Goal: Information Seeking & Learning: Find specific fact

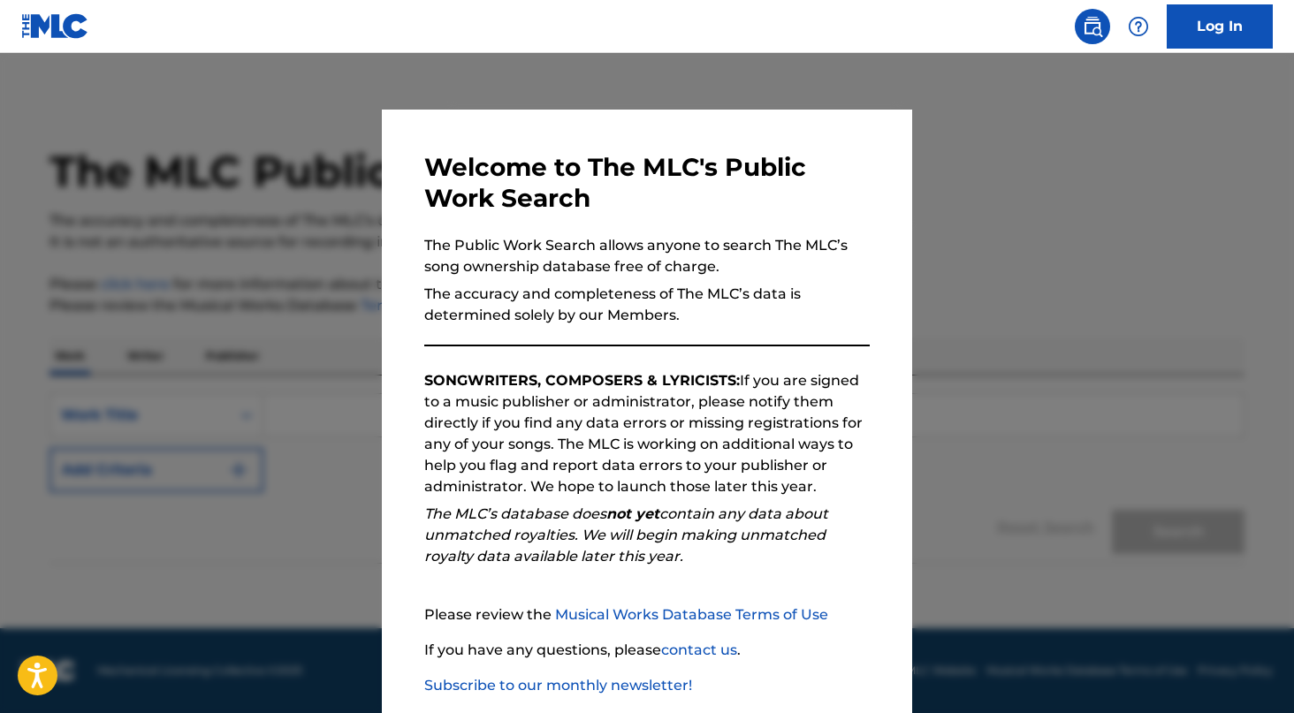
click at [282, 284] on div at bounding box center [647, 409] width 1294 height 713
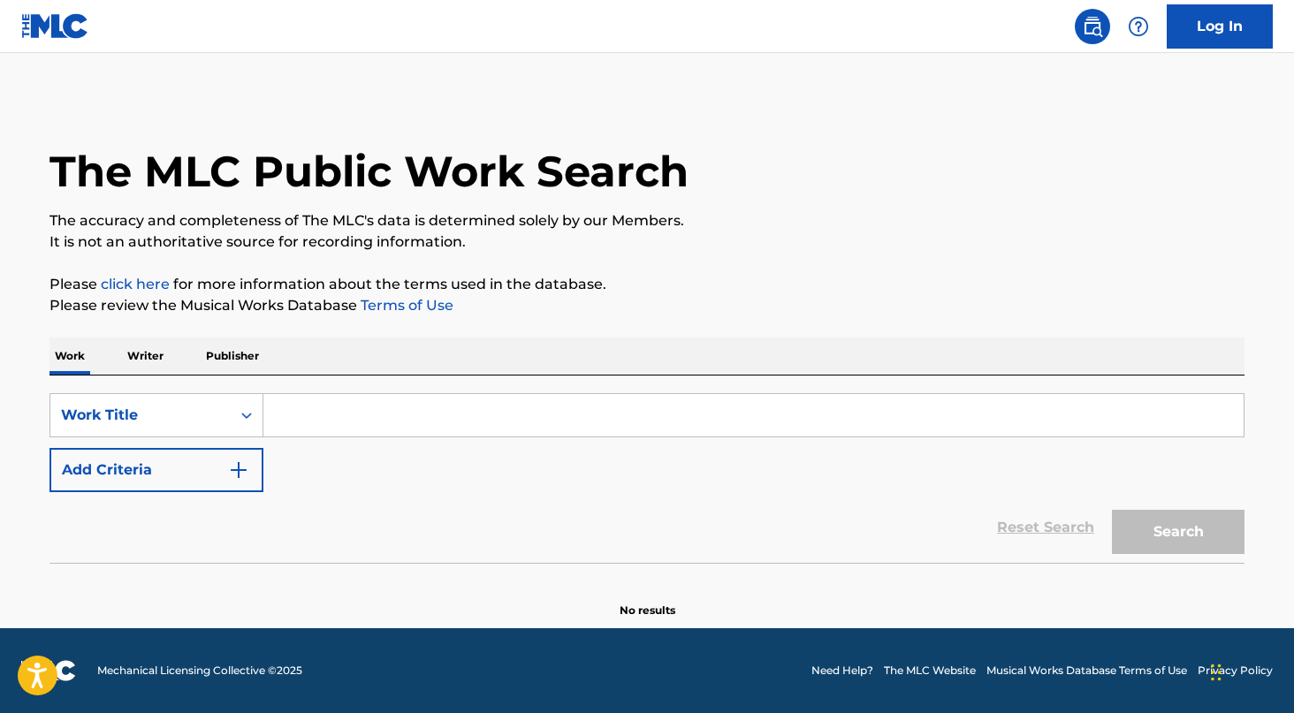
click at [426, 413] on input "Search Form" at bounding box center [753, 415] width 980 height 42
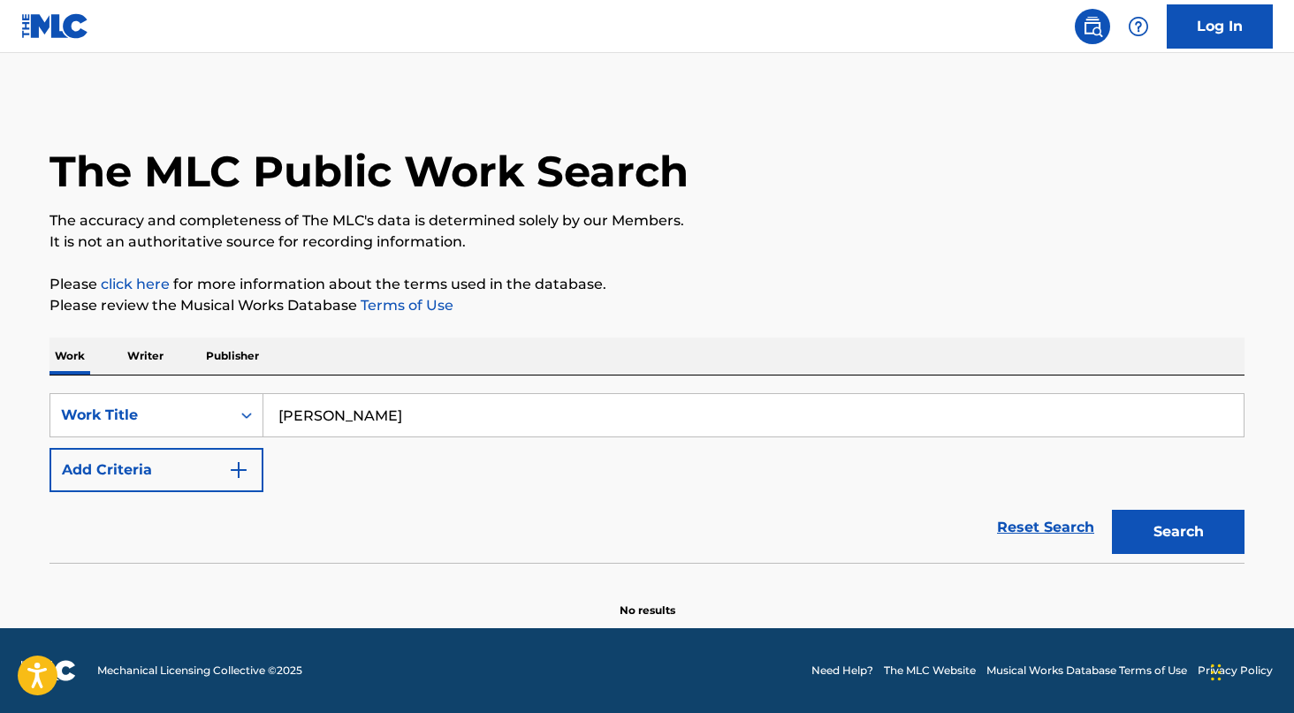
type input "[PERSON_NAME]"
click at [1112, 510] on button "Search" at bounding box center [1178, 532] width 133 height 44
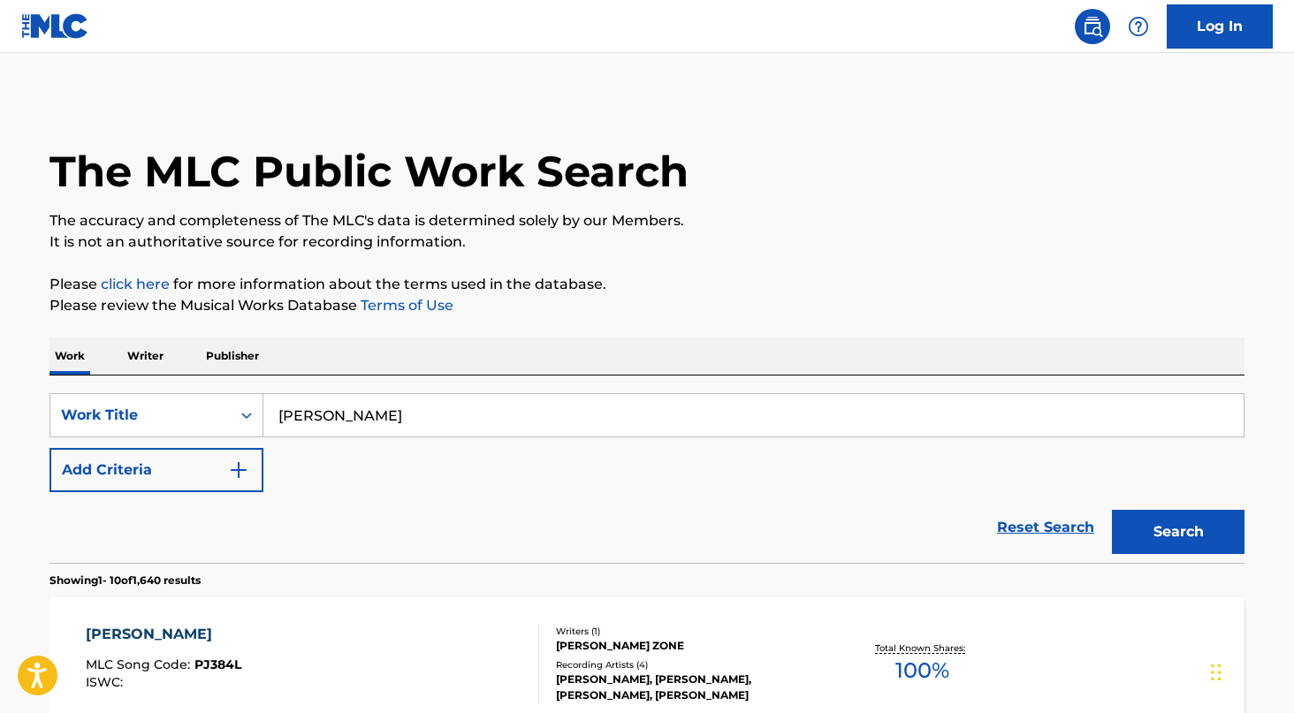
click at [146, 356] on p "Writer" at bounding box center [145, 356] width 47 height 37
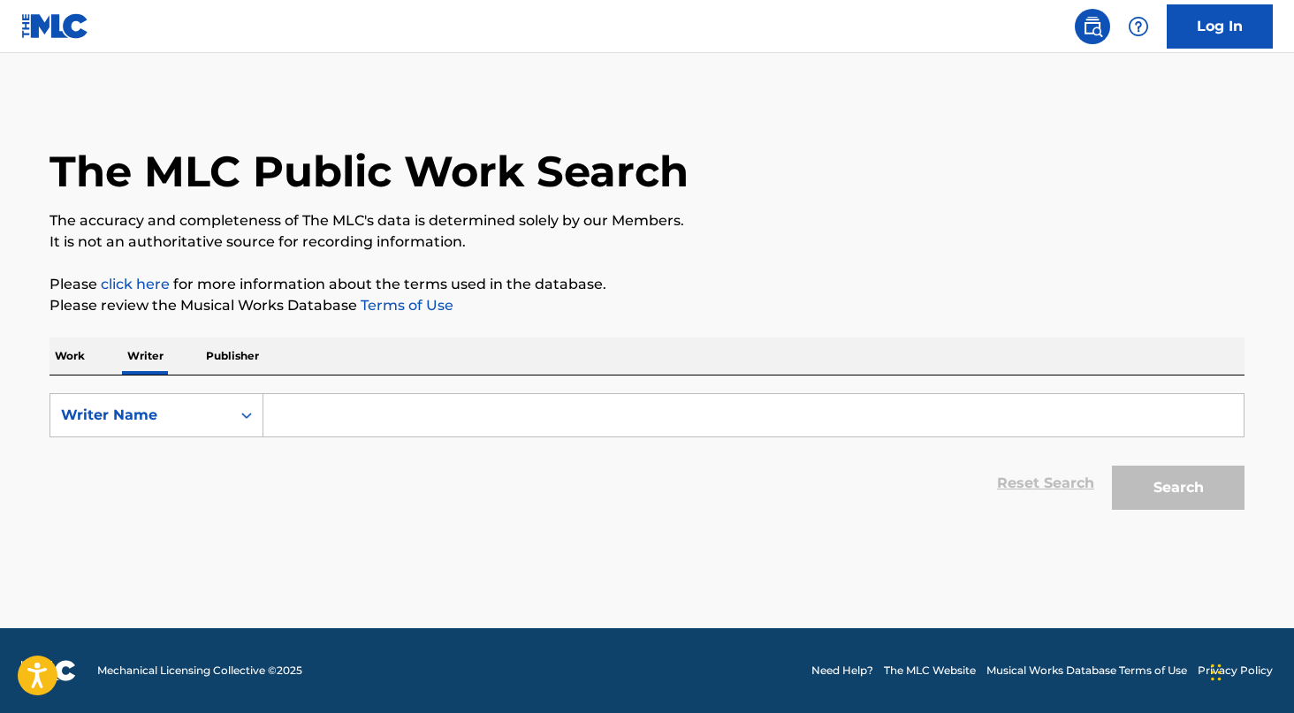
click at [905, 418] on input "Search Form" at bounding box center [753, 415] width 980 height 42
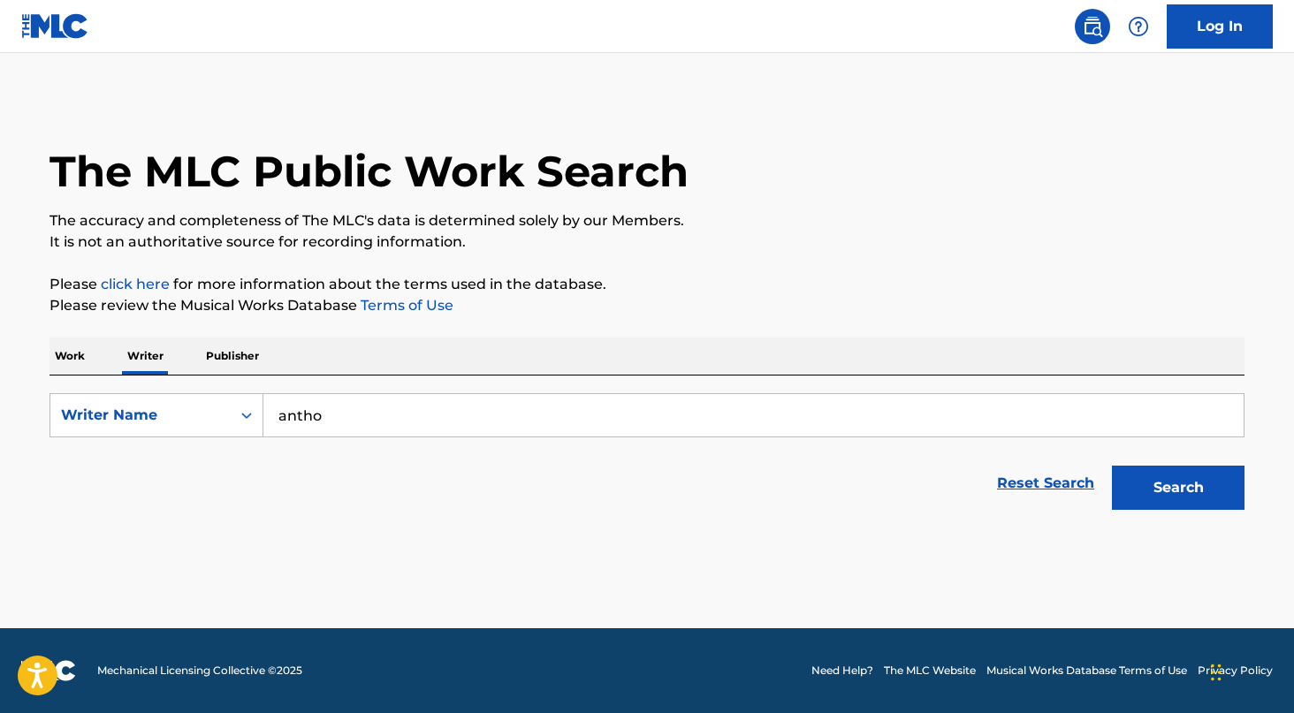
type input "[PERSON_NAME]"
click at [1128, 499] on button "Search" at bounding box center [1178, 488] width 133 height 44
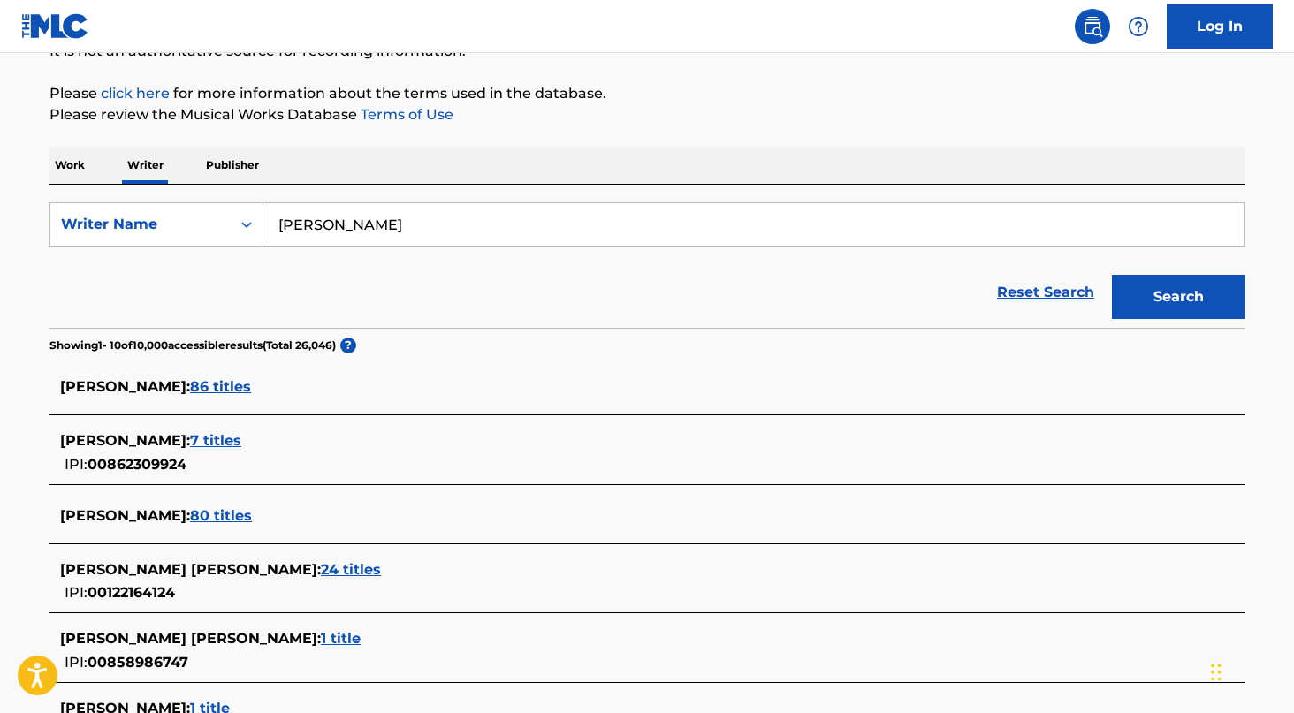
scroll to position [253, 0]
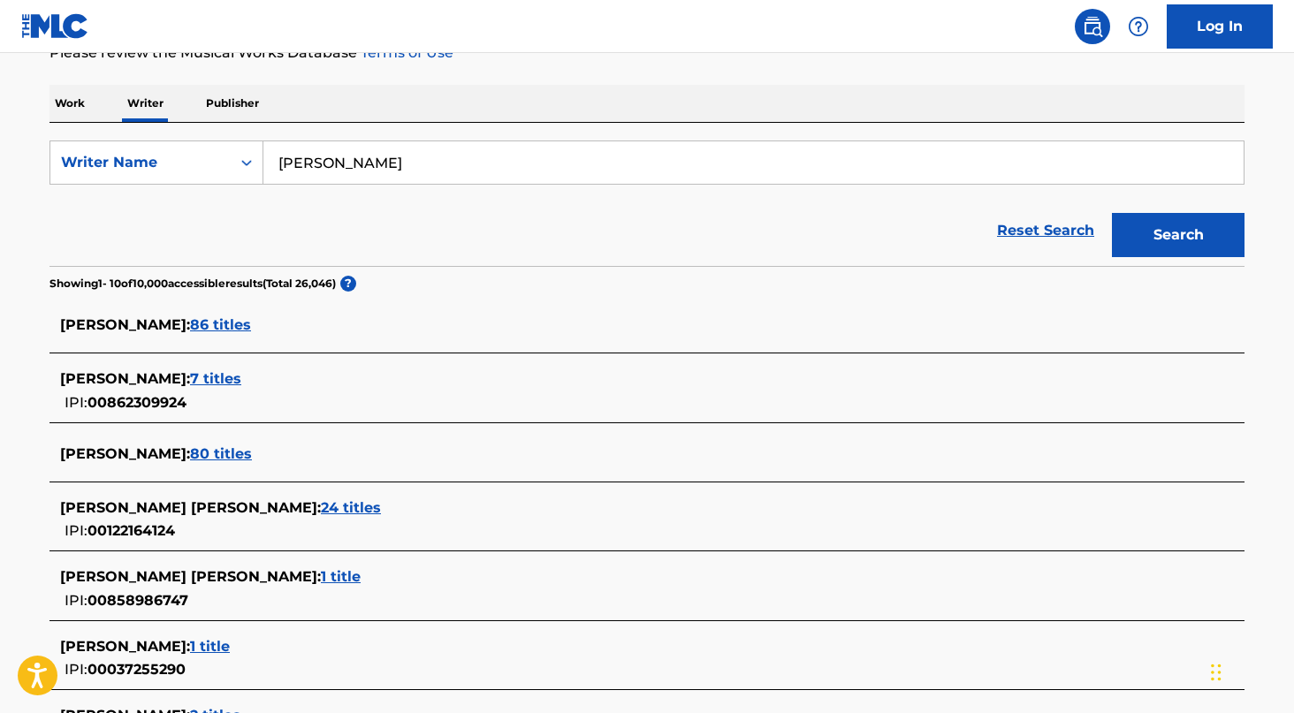
click at [241, 374] on span "7 titles" at bounding box center [215, 378] width 51 height 17
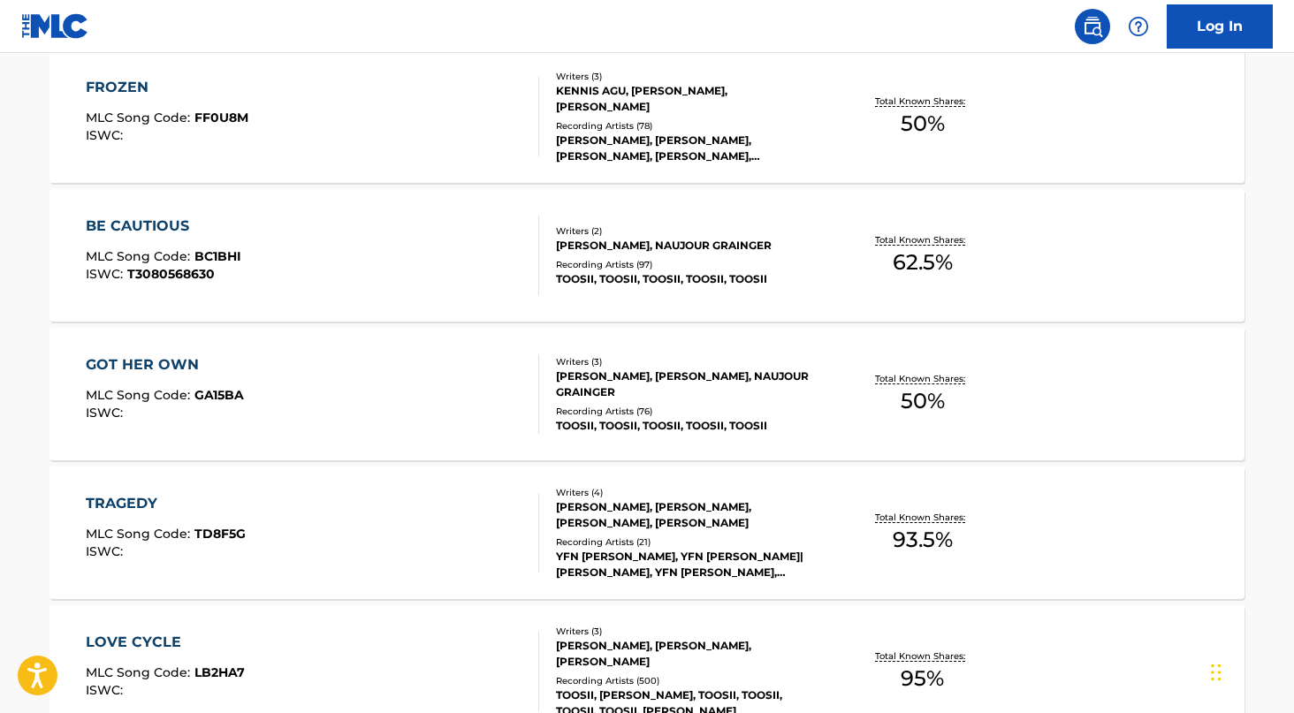
scroll to position [694, 0]
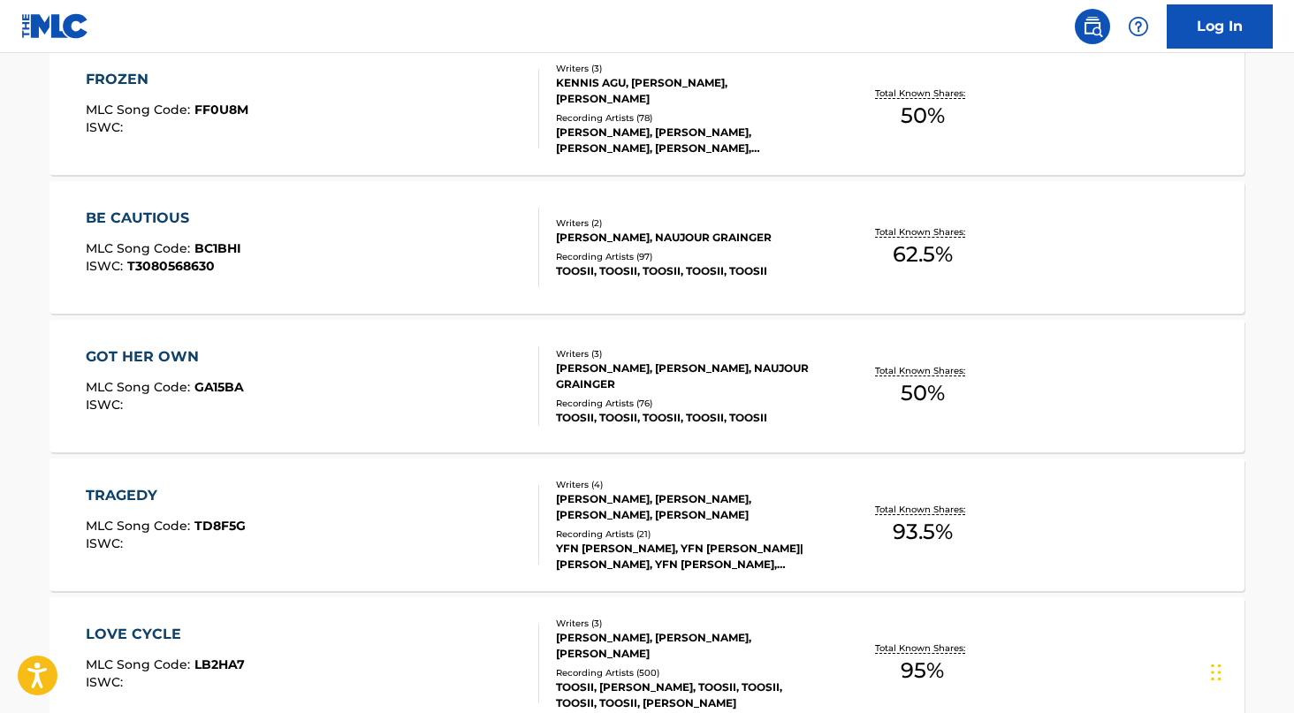
click at [438, 370] on div "GOT HER OWN MLC Song Code : GA15BA ISWC :" at bounding box center [313, 387] width 454 height 80
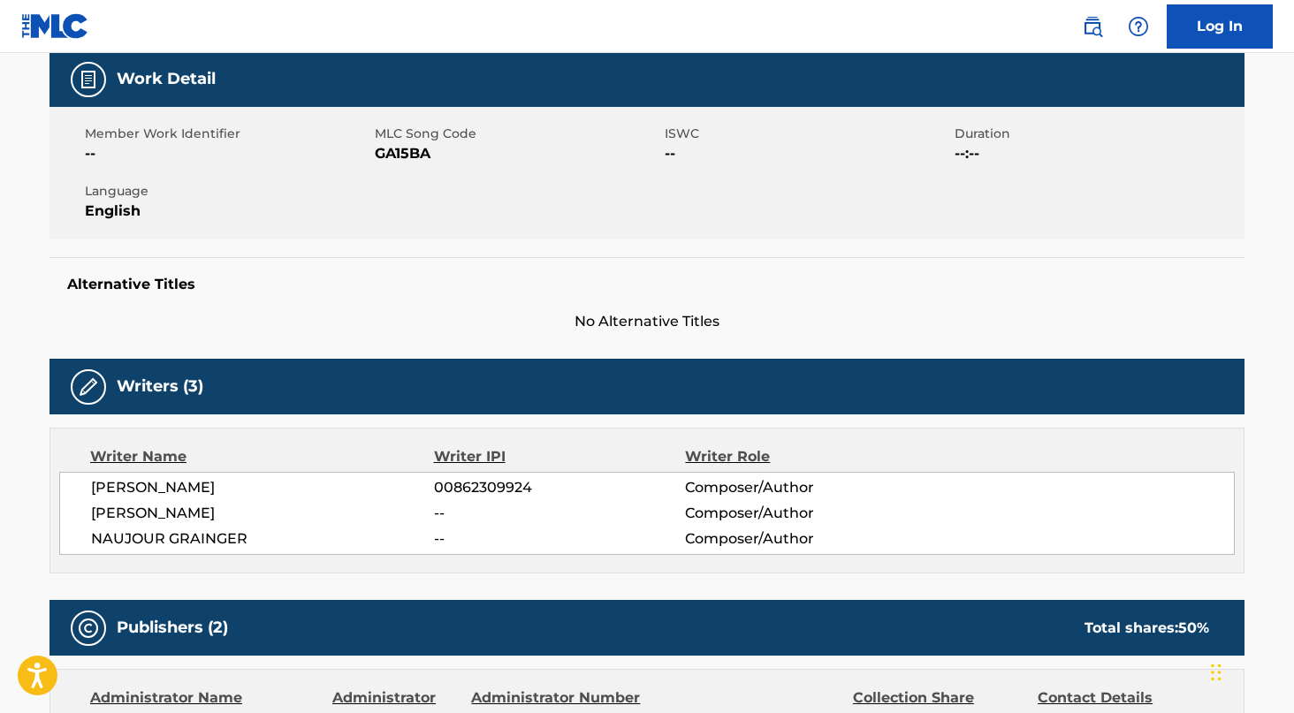
scroll to position [290, 0]
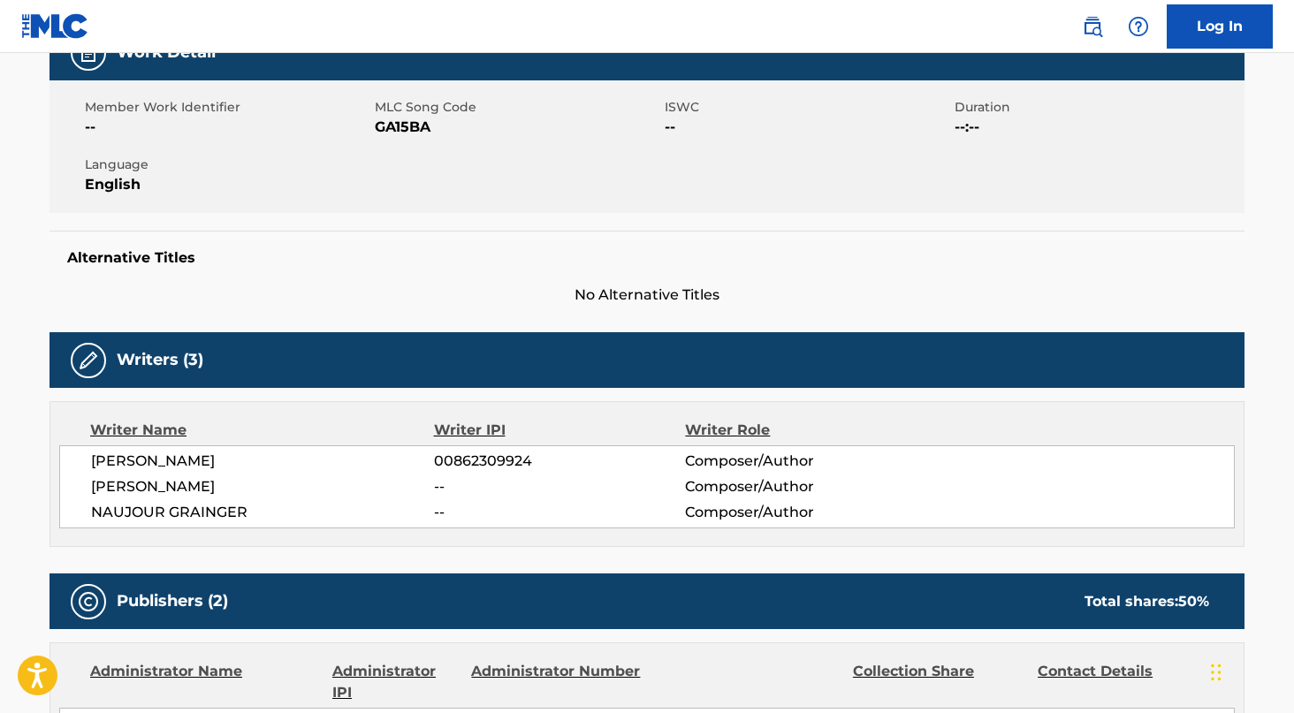
drag, startPoint x: 242, startPoint y: 471, endPoint x: 67, endPoint y: 437, distance: 178.4
click at [68, 437] on div "Writer Name Writer IPI Writer Role [PERSON_NAME] 00862309924 Composer/Author [P…" at bounding box center [647, 474] width 1195 height 146
click at [67, 437] on div "Writer Name Writer IPI Writer Role" at bounding box center [647, 430] width 1176 height 21
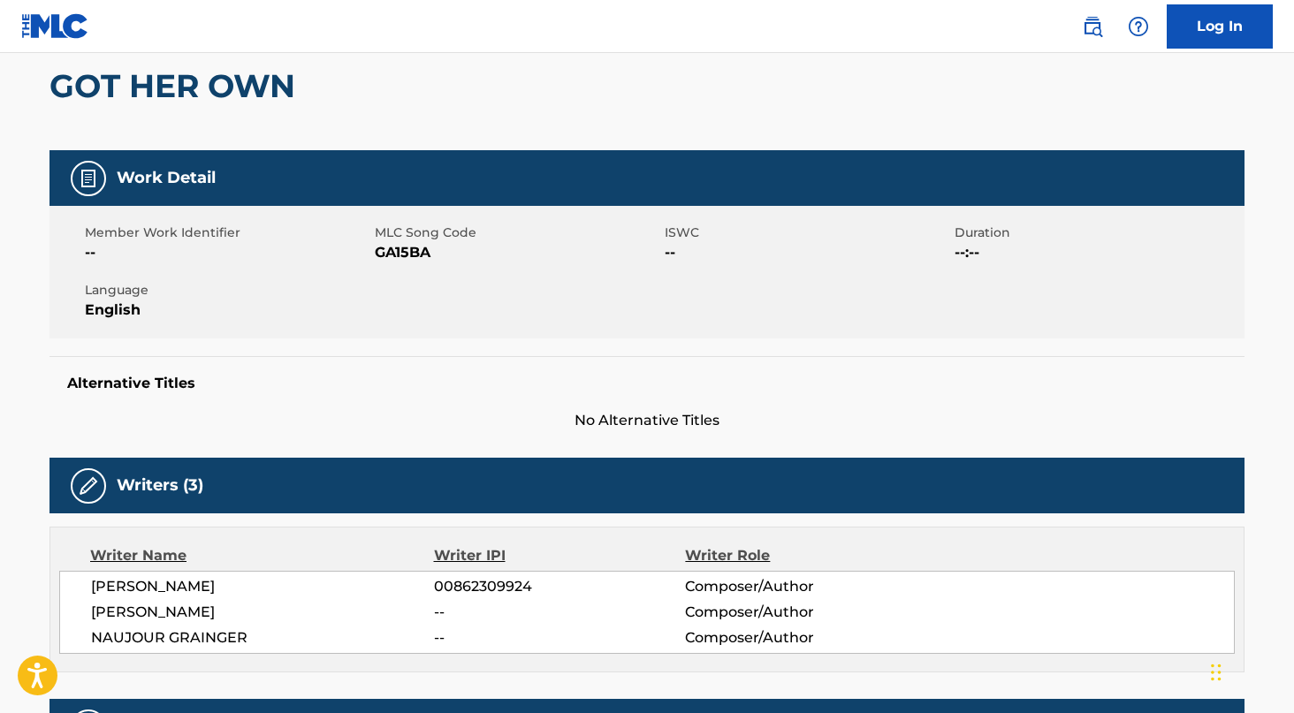
scroll to position [0, 0]
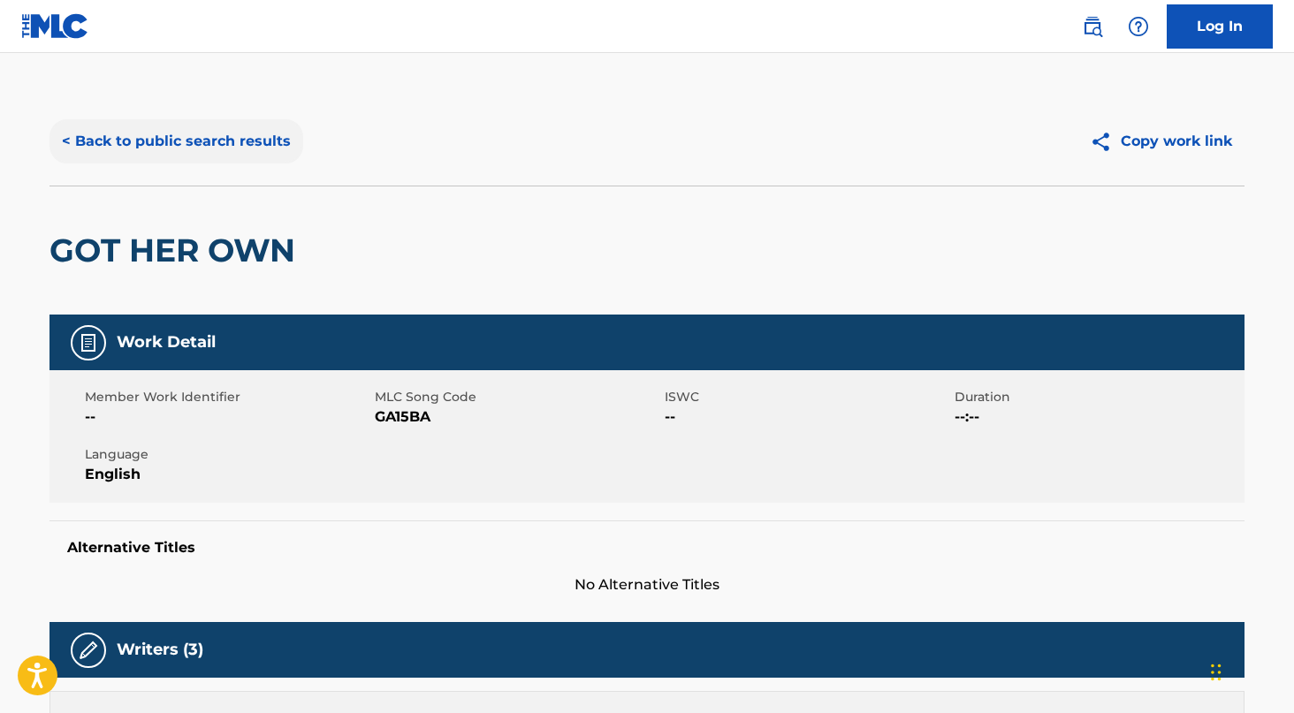
click at [125, 134] on button "< Back to public search results" at bounding box center [177, 141] width 254 height 44
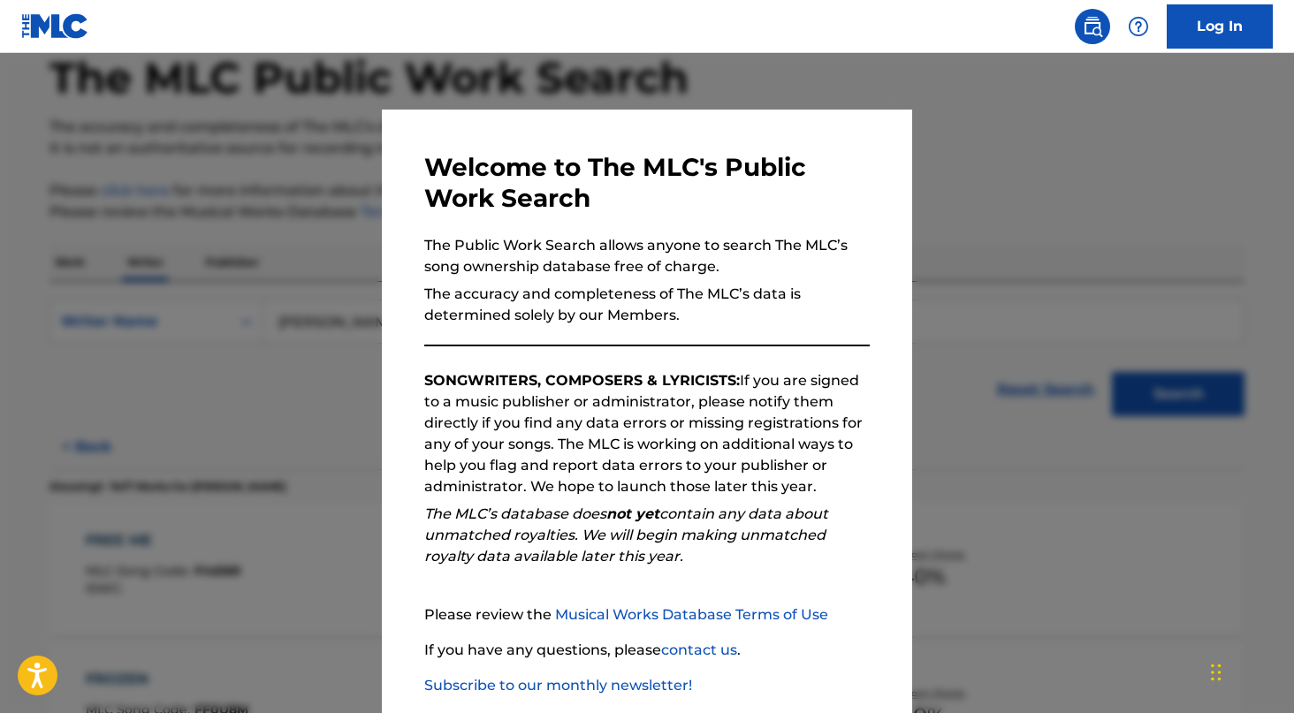
scroll to position [118, 0]
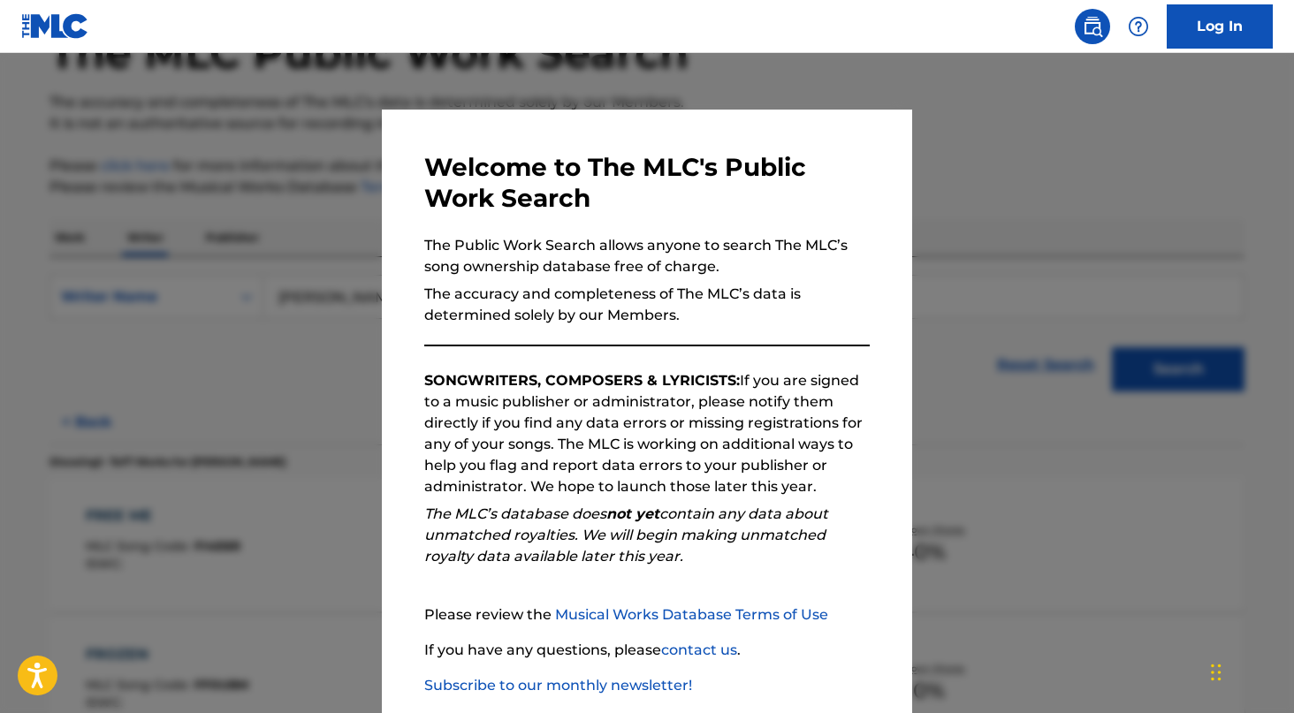
click at [303, 543] on div at bounding box center [647, 409] width 1294 height 713
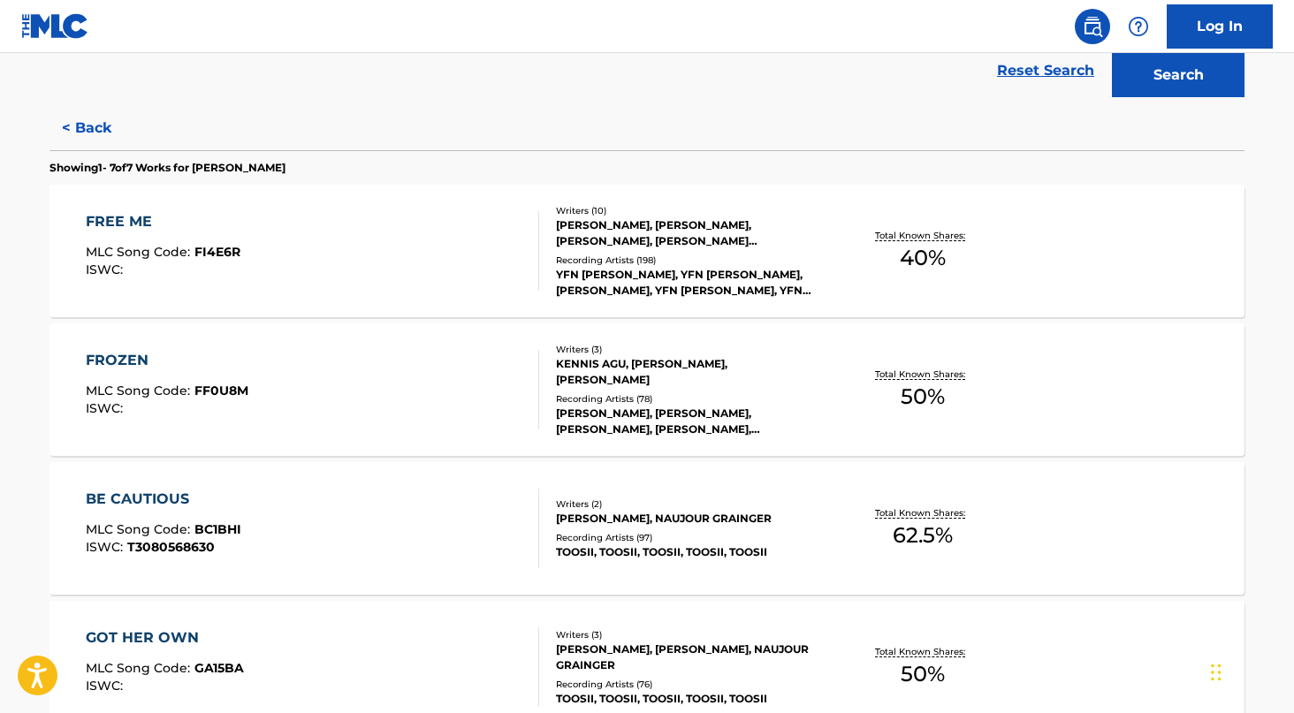
scroll to position [454, 0]
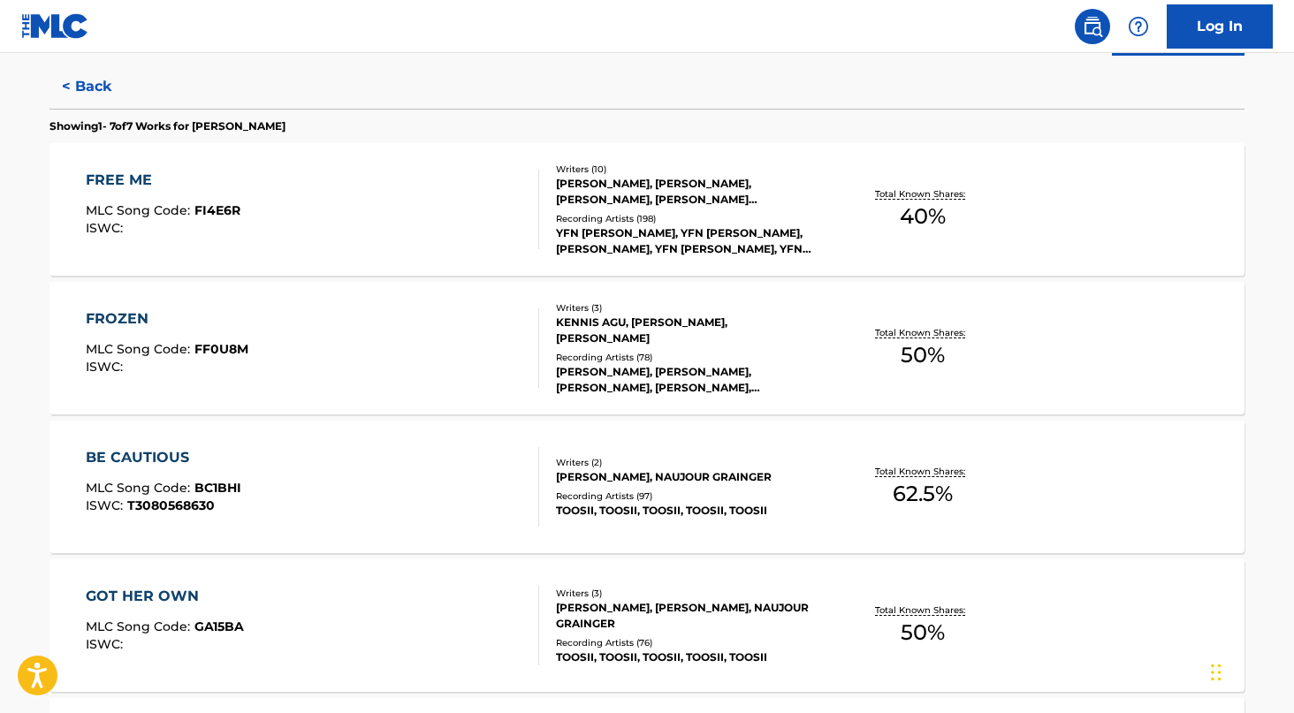
click at [555, 318] on div "Writers ( 3 ) KENNIS AGU, [PERSON_NAME], [PERSON_NAME] Recording Artists ( 78 )…" at bounding box center [681, 348] width 284 height 95
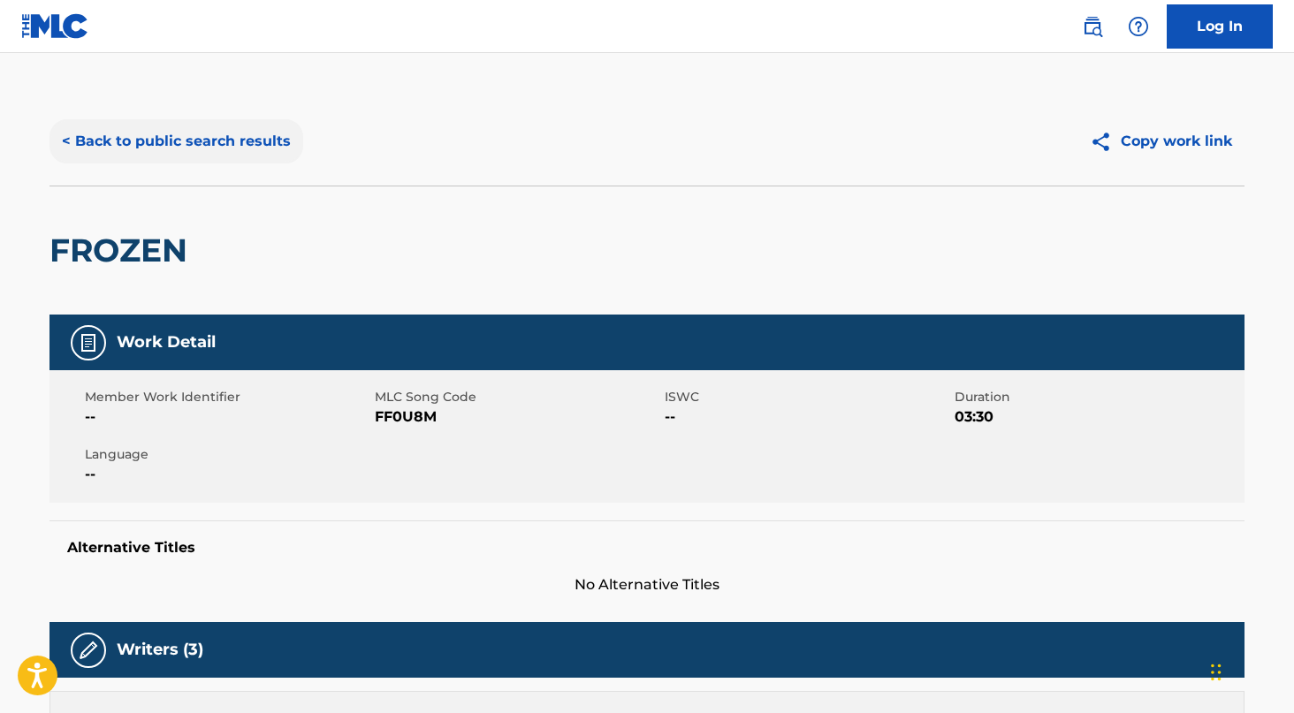
click at [136, 126] on button "< Back to public search results" at bounding box center [177, 141] width 254 height 44
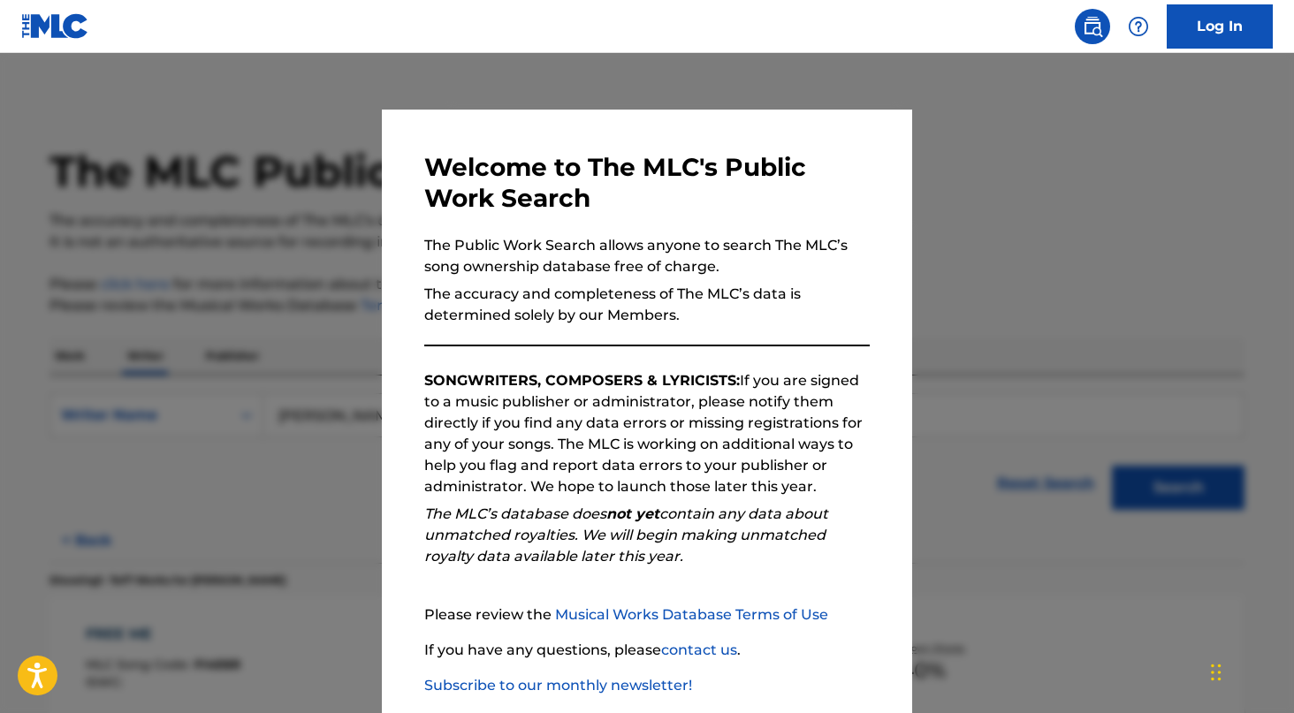
click at [248, 204] on div at bounding box center [647, 409] width 1294 height 713
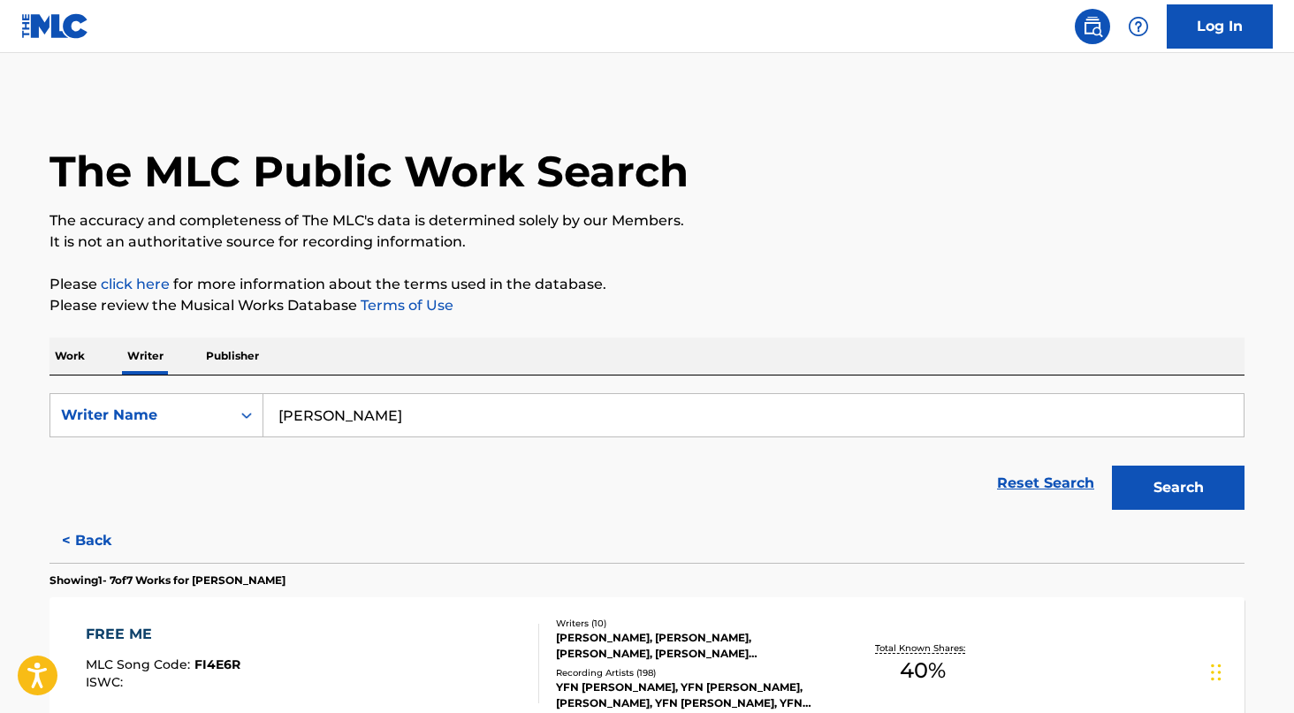
click at [373, 421] on input "[PERSON_NAME]" at bounding box center [753, 415] width 980 height 42
type input "[PERSON_NAME] [PERSON_NAME]"
click at [1112, 466] on button "Search" at bounding box center [1178, 488] width 133 height 44
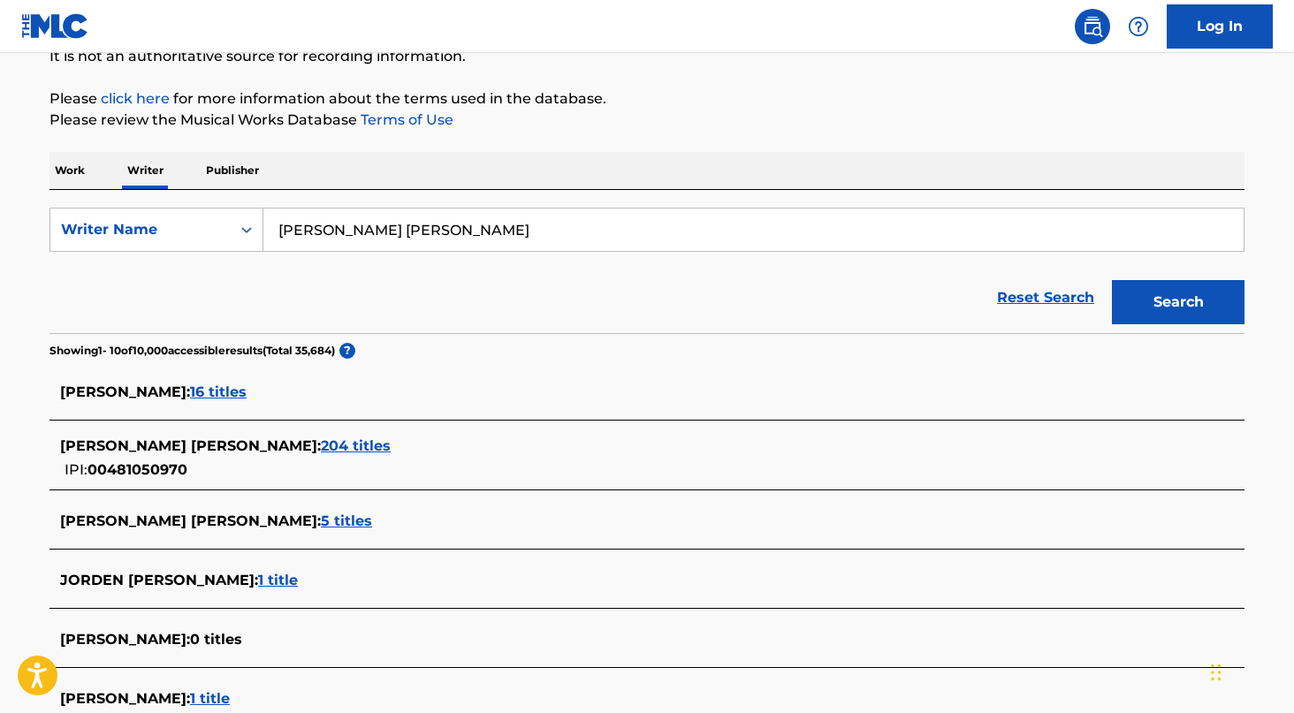
scroll to position [187, 0]
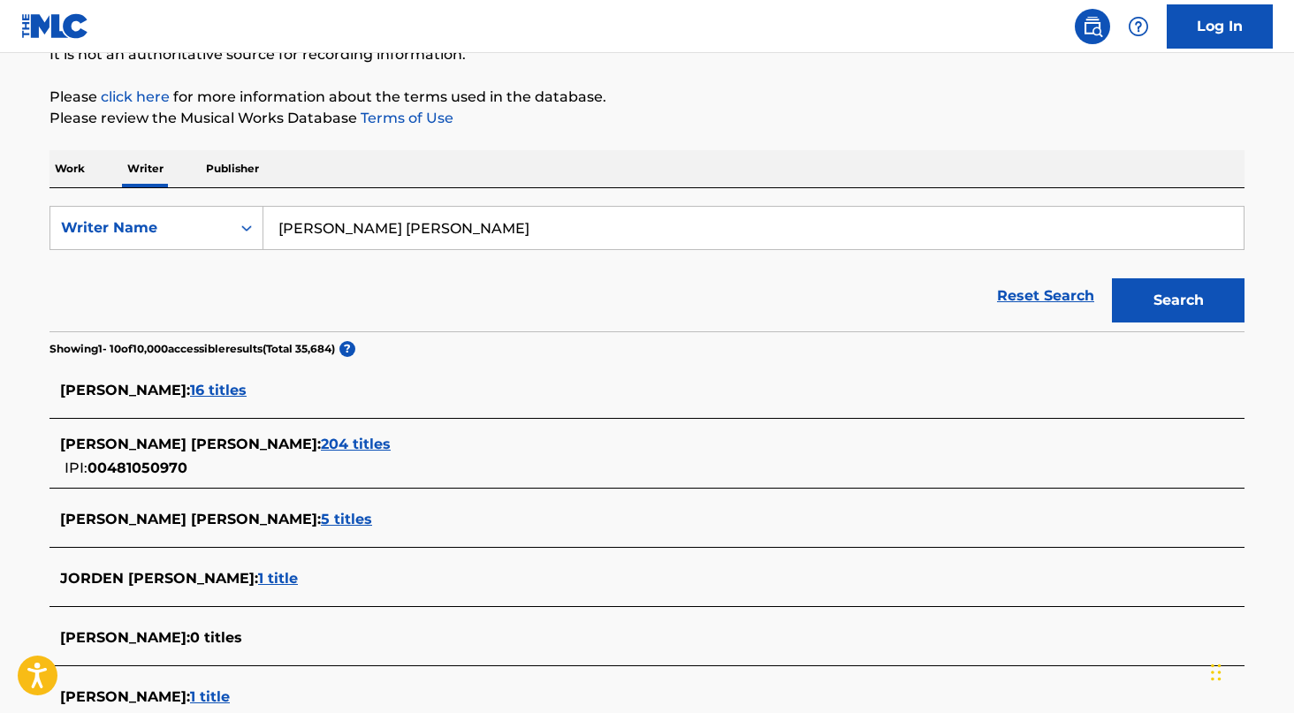
click at [321, 452] on span "204 titles" at bounding box center [356, 444] width 70 height 17
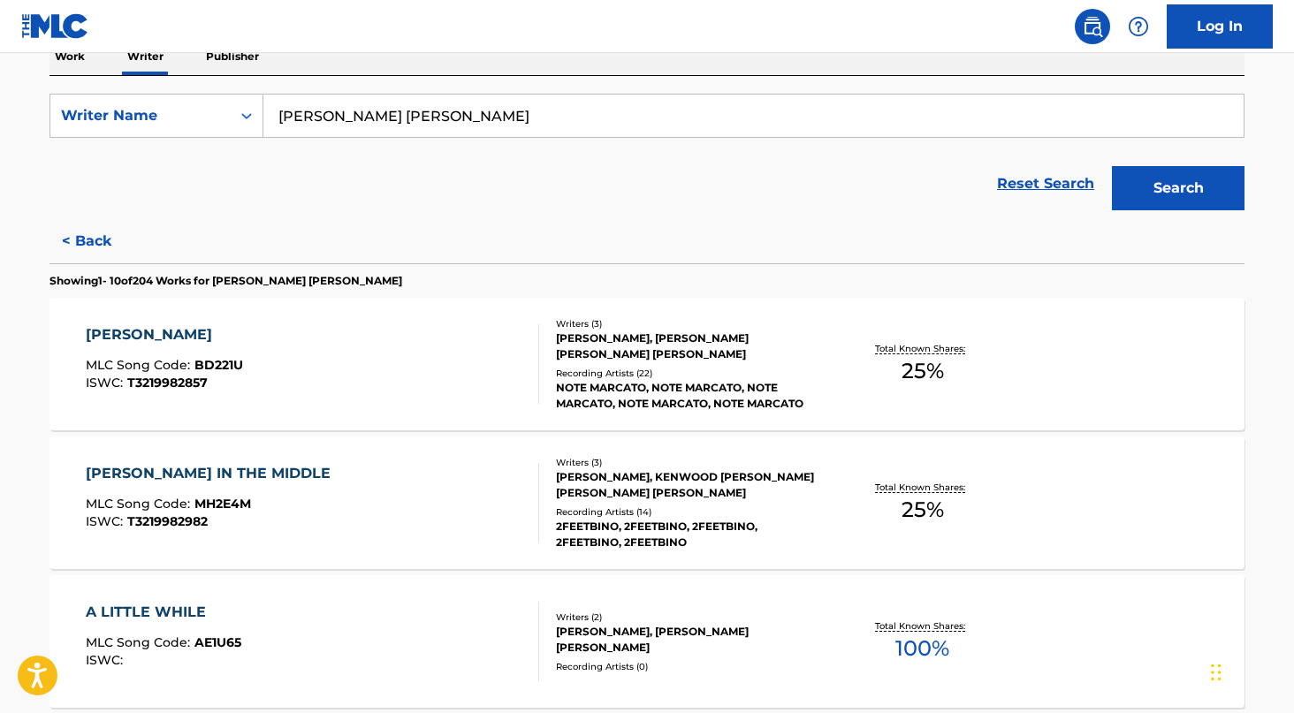
scroll to position [296, 0]
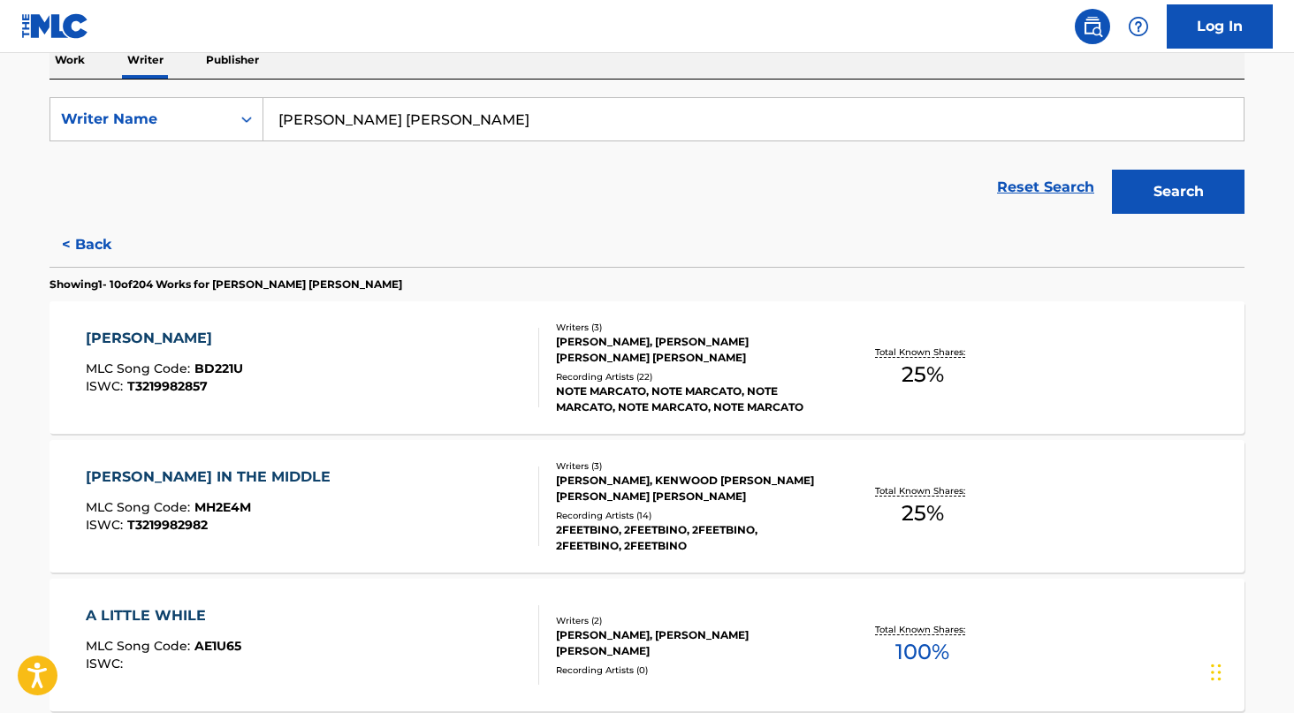
click at [563, 109] on input "[PERSON_NAME] [PERSON_NAME]" at bounding box center [753, 119] width 980 height 42
